Goal: Transaction & Acquisition: Download file/media

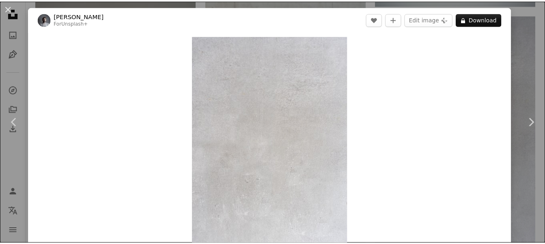
scroll to position [1495, 0]
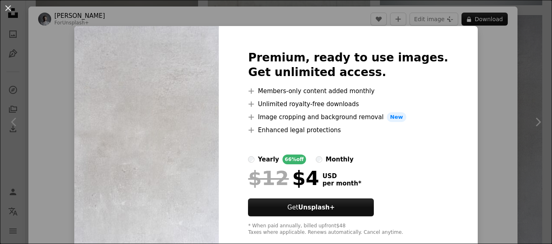
click at [64, 4] on div "An X shape Premium, ready to use images. Get unlimited access. A plus sign Memb…" at bounding box center [276, 122] width 552 height 244
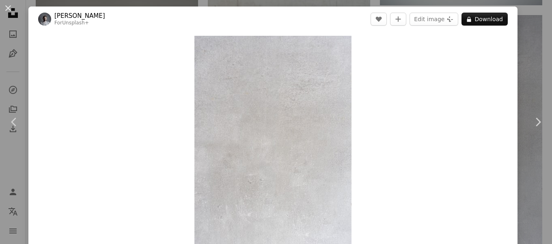
click at [64, 4] on div "An X shape Chevron left Chevron right Yunus Tuğ For Unsplash+ A heart A plus si…" at bounding box center [276, 122] width 552 height 244
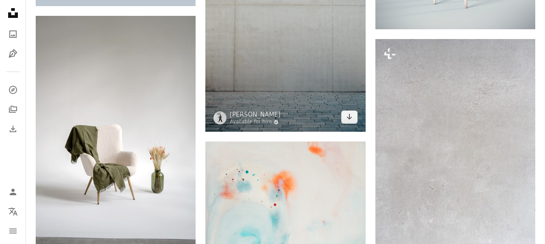
scroll to position [1374, 0]
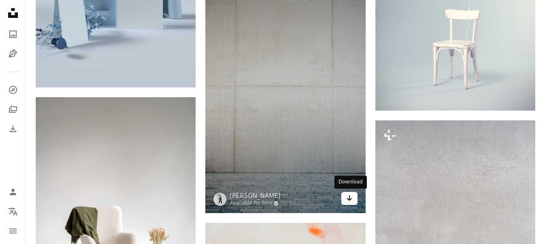
click at [347, 198] on icon "Arrow pointing down" at bounding box center [349, 198] width 6 height 10
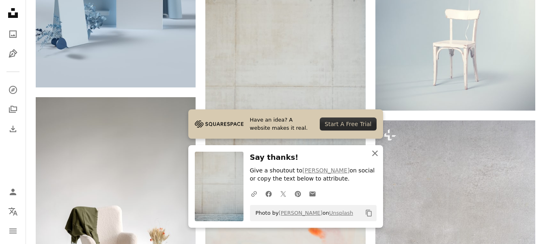
click at [375, 154] on icon "button" at bounding box center [375, 153] width 6 height 6
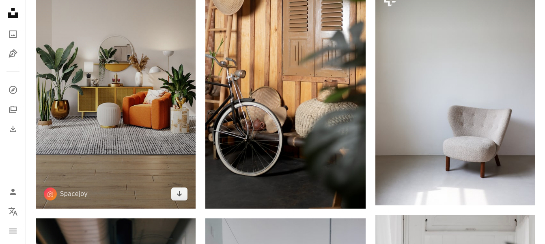
scroll to position [764, 0]
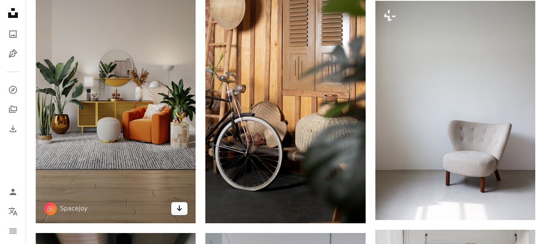
click at [177, 206] on icon "Arrow pointing down" at bounding box center [179, 208] width 6 height 10
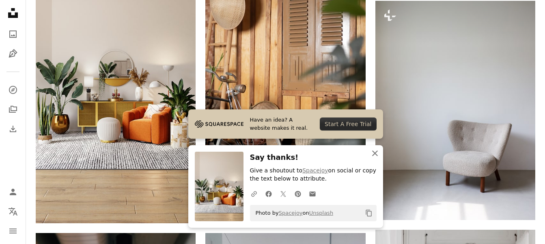
click at [374, 151] on icon "An X shape" at bounding box center [375, 153] width 10 height 10
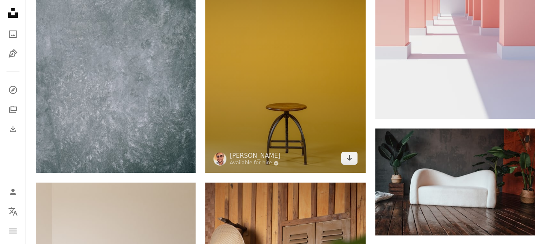
scroll to position [480, 0]
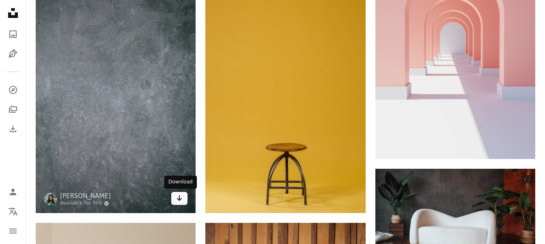
click at [179, 198] on icon "Arrow pointing down" at bounding box center [179, 198] width 6 height 10
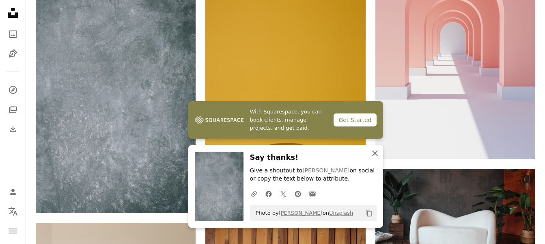
click at [373, 153] on icon "An X shape" at bounding box center [375, 153] width 10 height 10
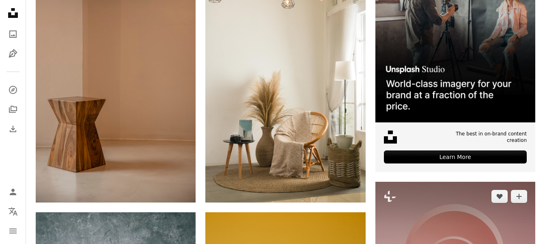
scroll to position [236, 0]
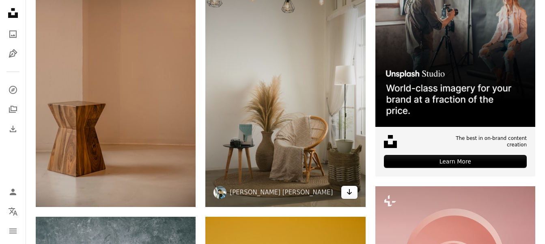
click at [347, 189] on icon "Arrow pointing down" at bounding box center [349, 192] width 6 height 10
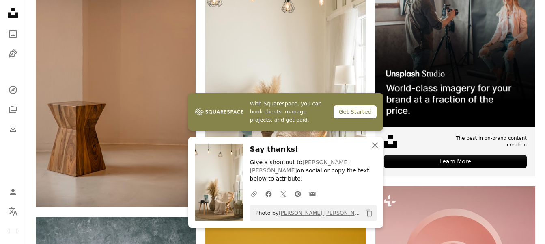
click at [375, 150] on icon "An X shape" at bounding box center [375, 145] width 10 height 10
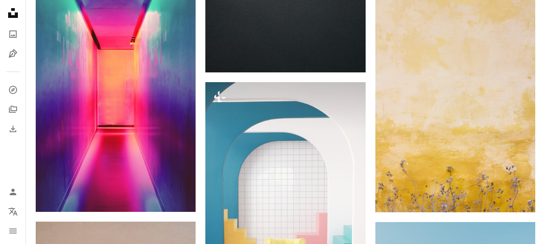
scroll to position [2755, 0]
